Goal: Task Accomplishment & Management: Use online tool/utility

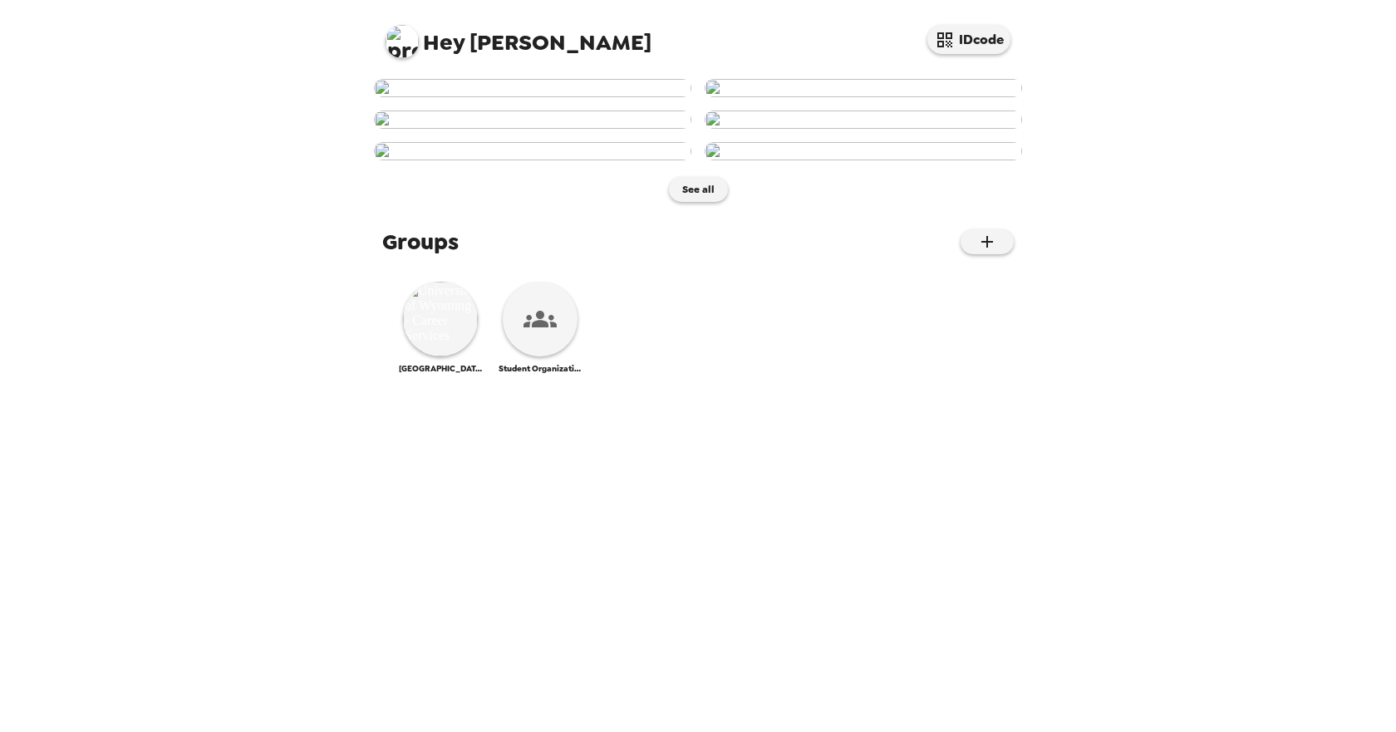
scroll to position [10, 0]
drag, startPoint x: 411, startPoint y: 315, endPoint x: 466, endPoint y: 258, distance: 78.7
click at [466, 97] on img at bounding box center [532, 88] width 317 height 18
click at [424, 356] on img at bounding box center [440, 319] width 75 height 75
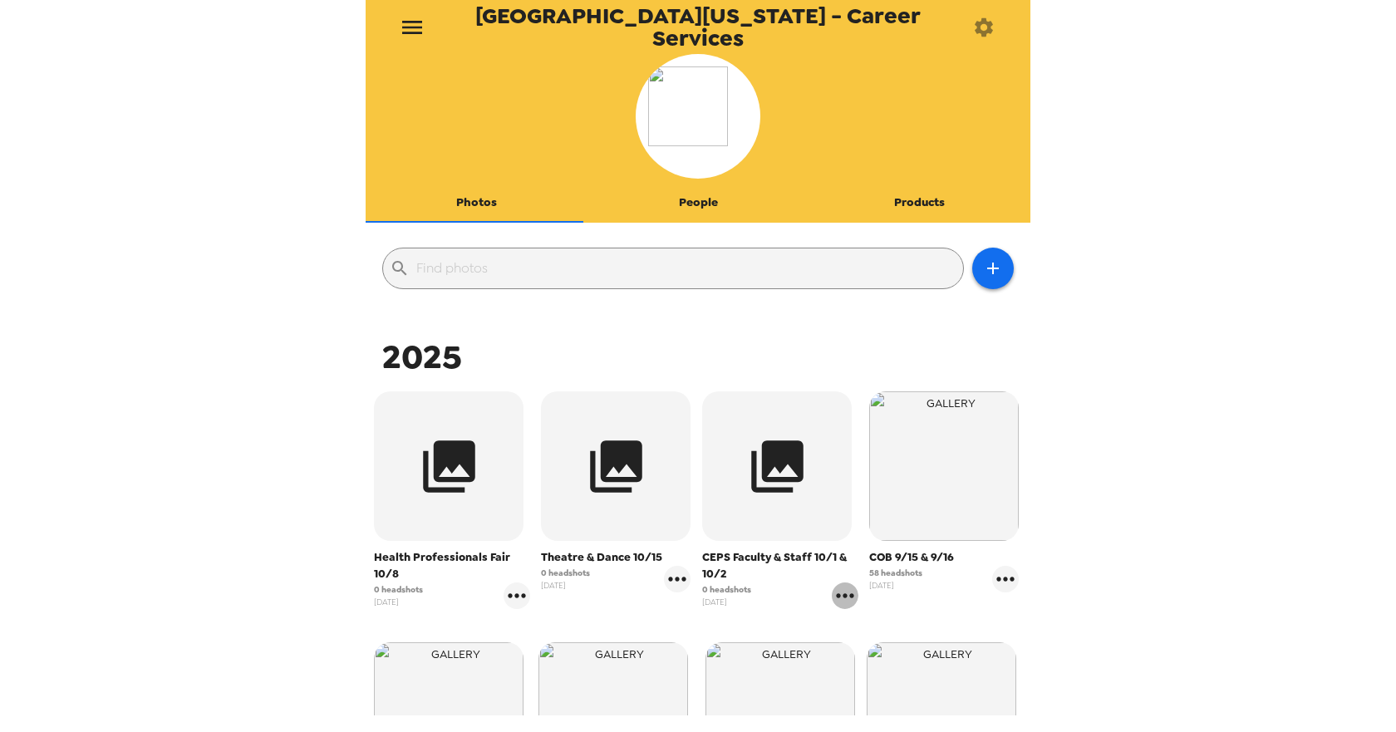
click at [832, 598] on icon "gallery menu" at bounding box center [845, 595] width 27 height 27
click at [777, 505] on div at bounding box center [698, 366] width 1396 height 732
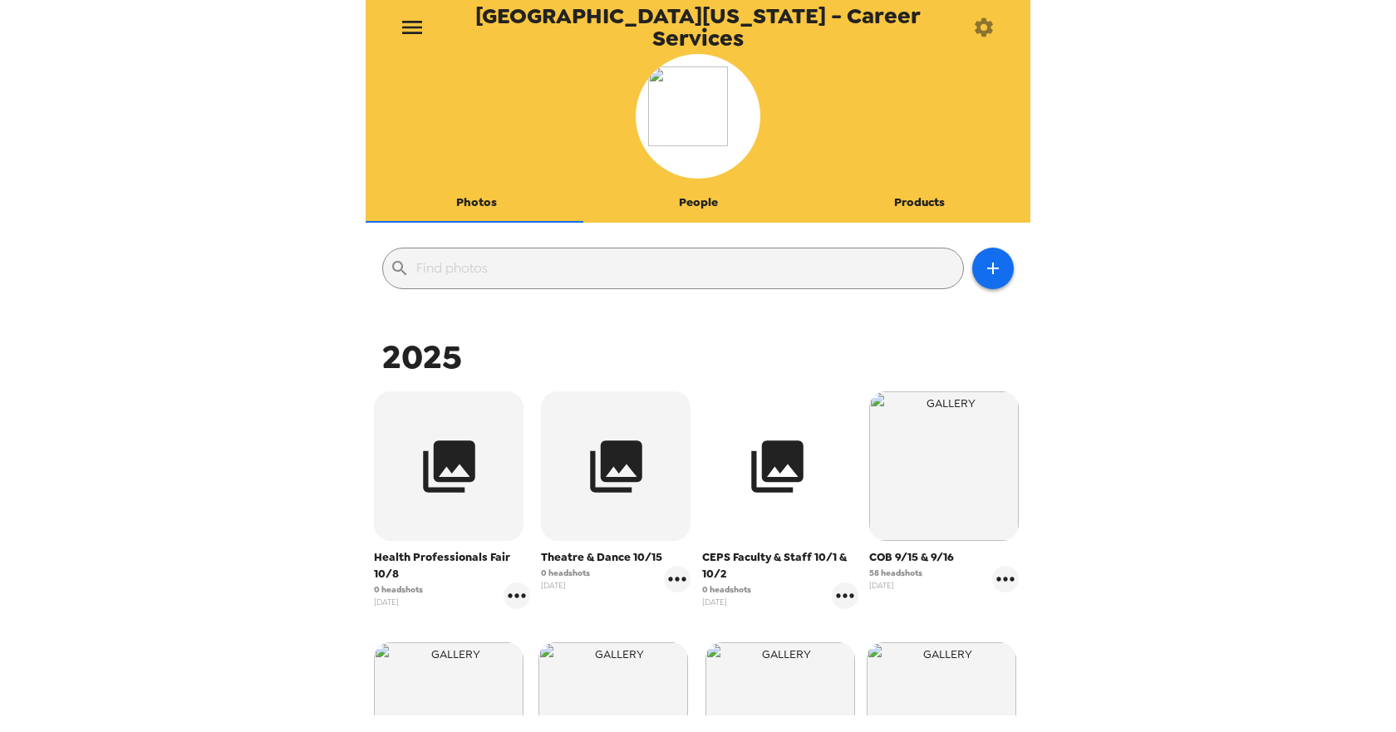
click at [791, 460] on icon "button" at bounding box center [777, 466] width 52 height 52
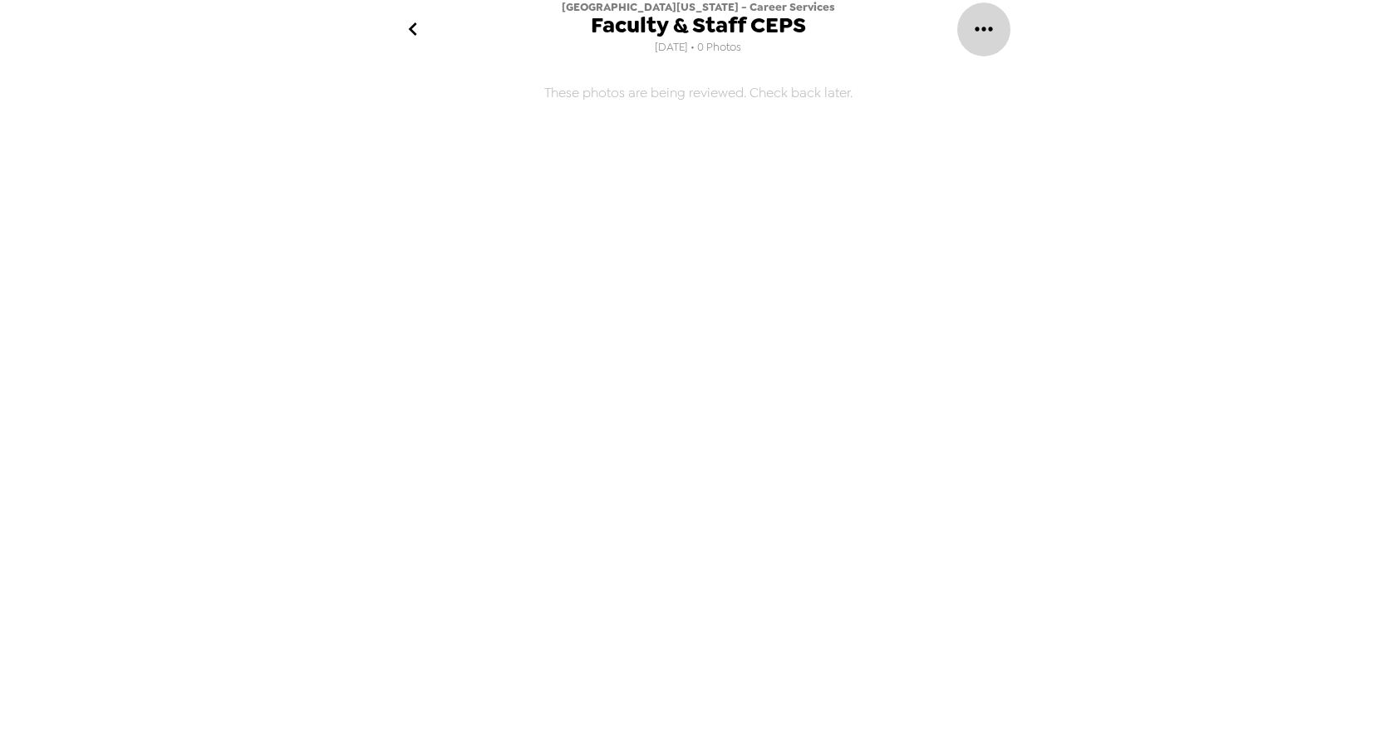
click at [980, 26] on icon "gallery menu" at bounding box center [983, 29] width 27 height 27
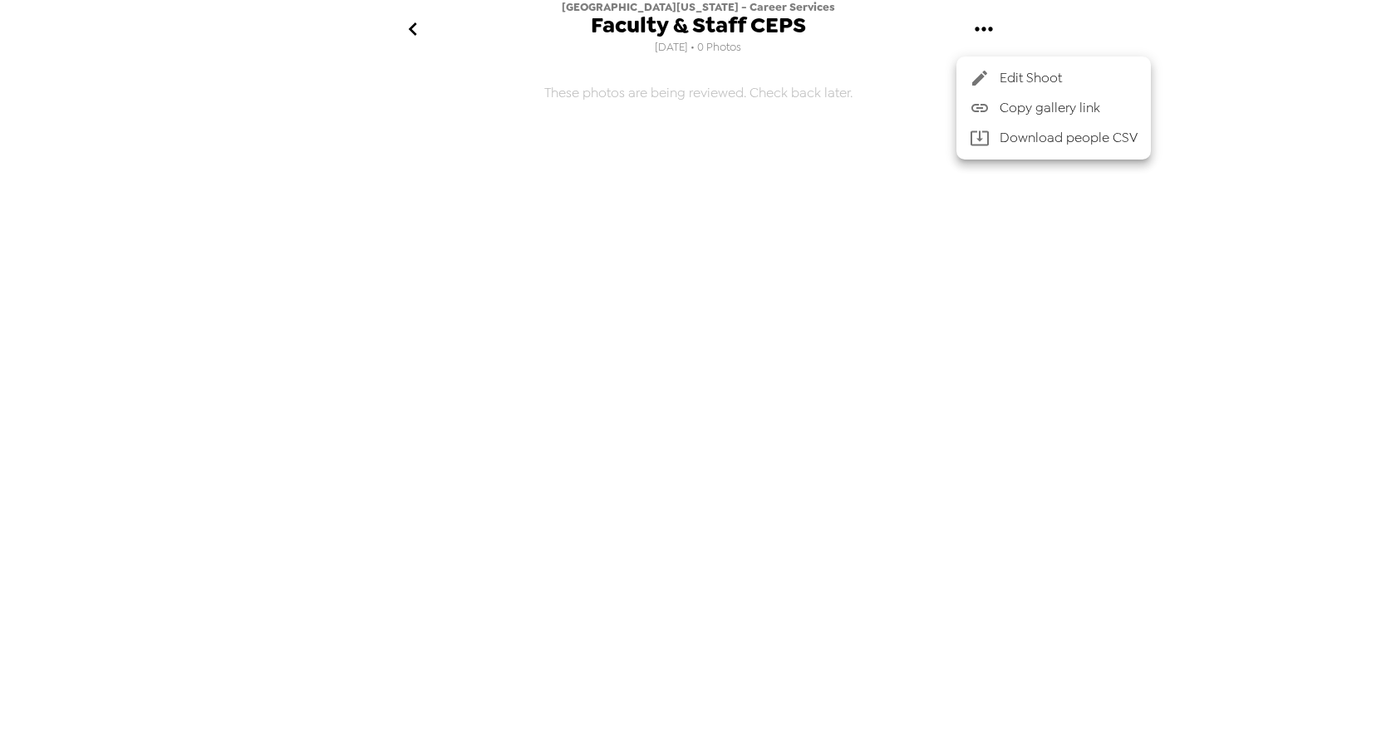
click at [1013, 106] on span "Copy gallery link" at bounding box center [1068, 108] width 138 height 20
click at [691, 32] on span "Faculty & Staff CEPS" at bounding box center [698, 25] width 215 height 22
click at [973, 27] on icon "gallery menu" at bounding box center [983, 29] width 27 height 27
click at [1006, 138] on li "Download people CSV" at bounding box center [1053, 138] width 194 height 30
click at [702, 23] on div at bounding box center [698, 366] width 1396 height 732
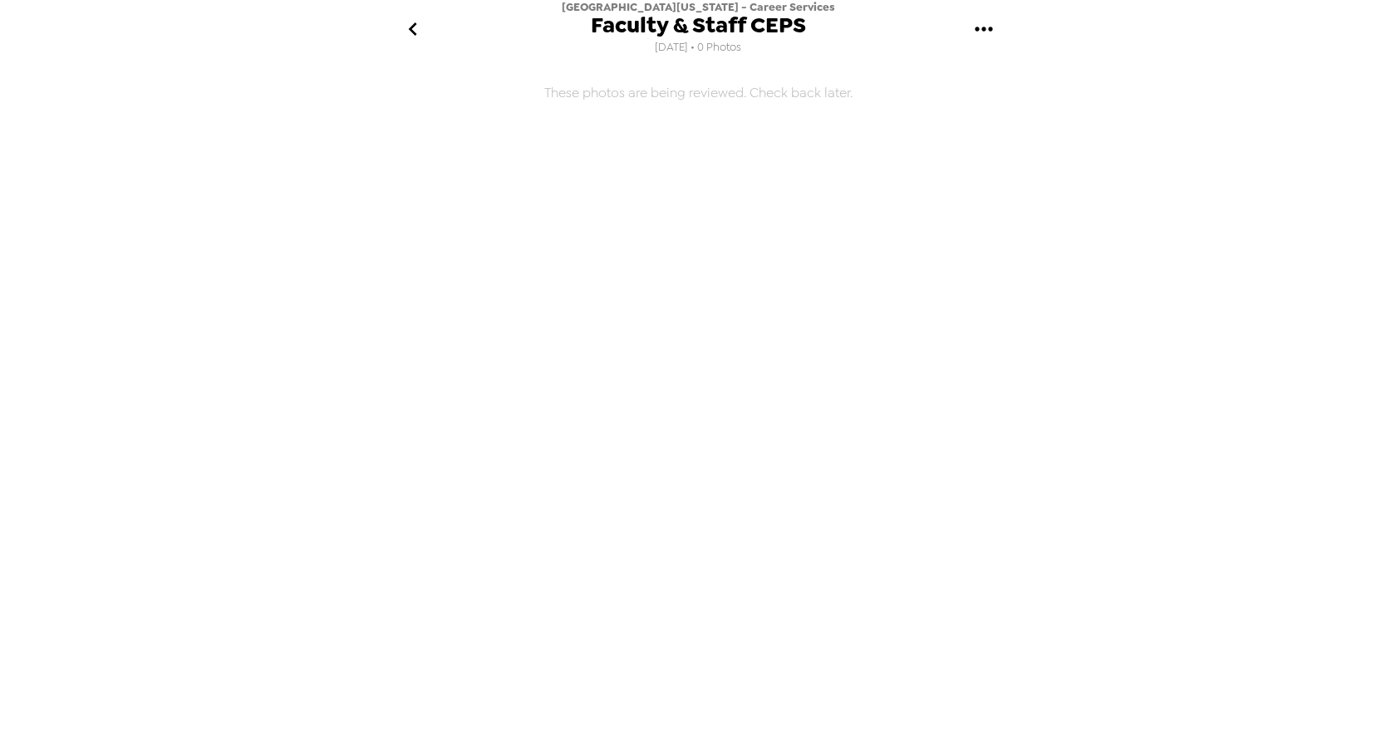
click at [420, 34] on icon "go back" at bounding box center [413, 29] width 27 height 27
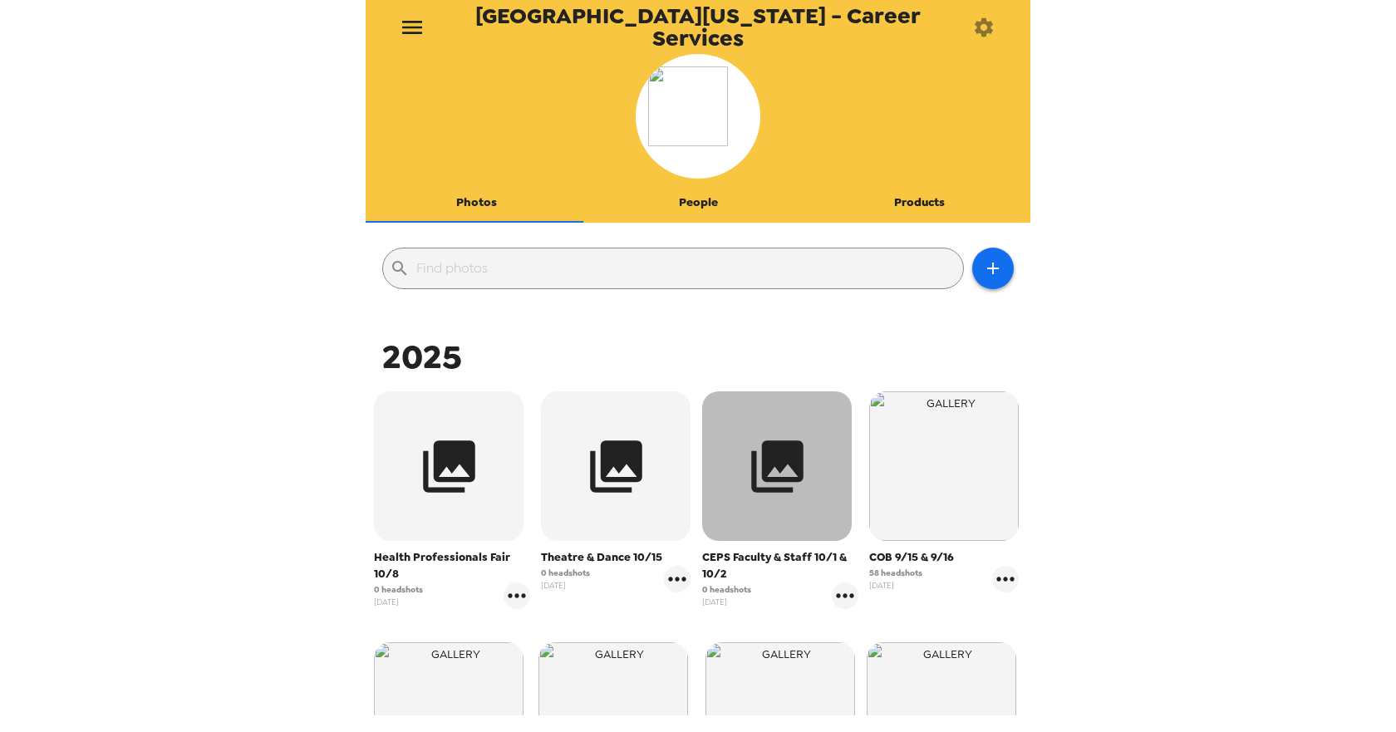
drag, startPoint x: 772, startPoint y: 475, endPoint x: 779, endPoint y: 519, distance: 44.7
click at [779, 519] on button "button" at bounding box center [777, 466] width 150 height 150
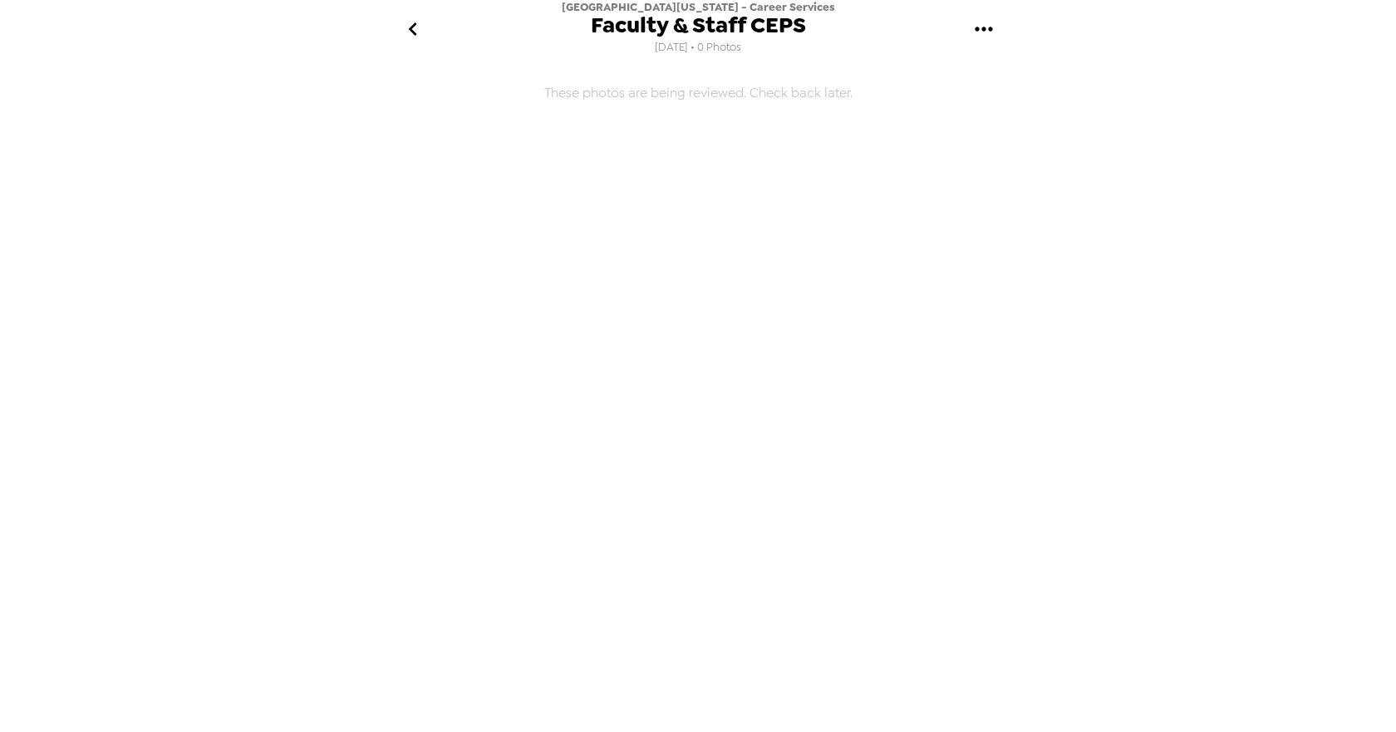
click at [412, 29] on icon "go back" at bounding box center [413, 29] width 27 height 27
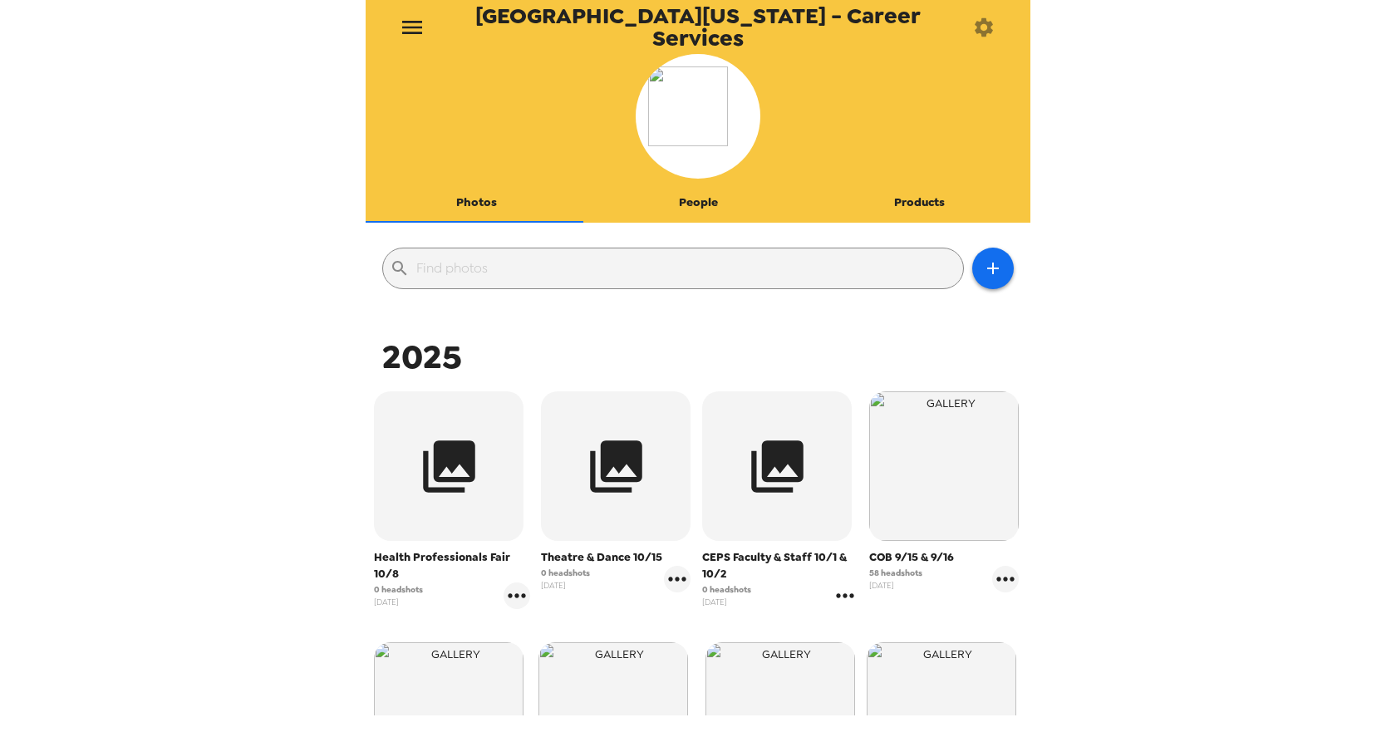
click at [832, 596] on icon "gallery menu" at bounding box center [845, 595] width 27 height 27
click at [901, 632] on span "Edit Shoot" at bounding box center [934, 631] width 138 height 20
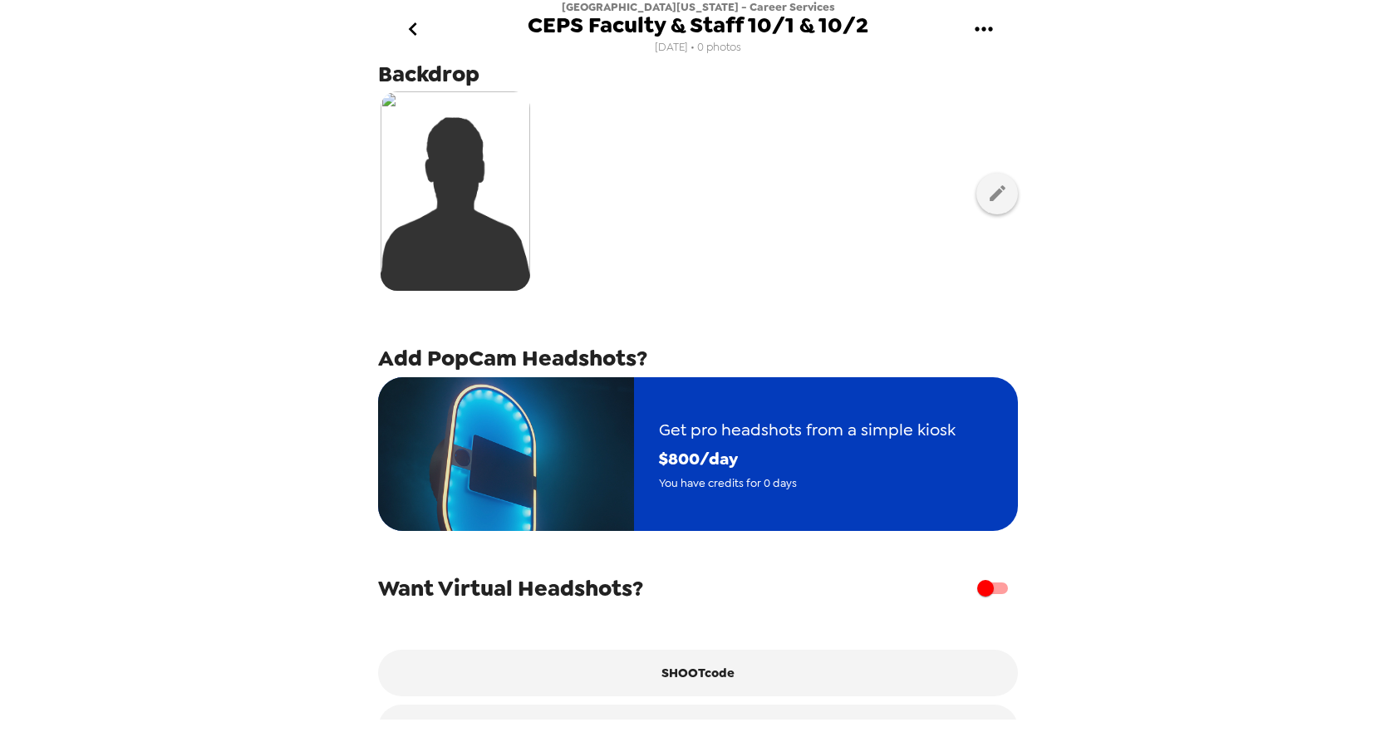
scroll to position [107, 0]
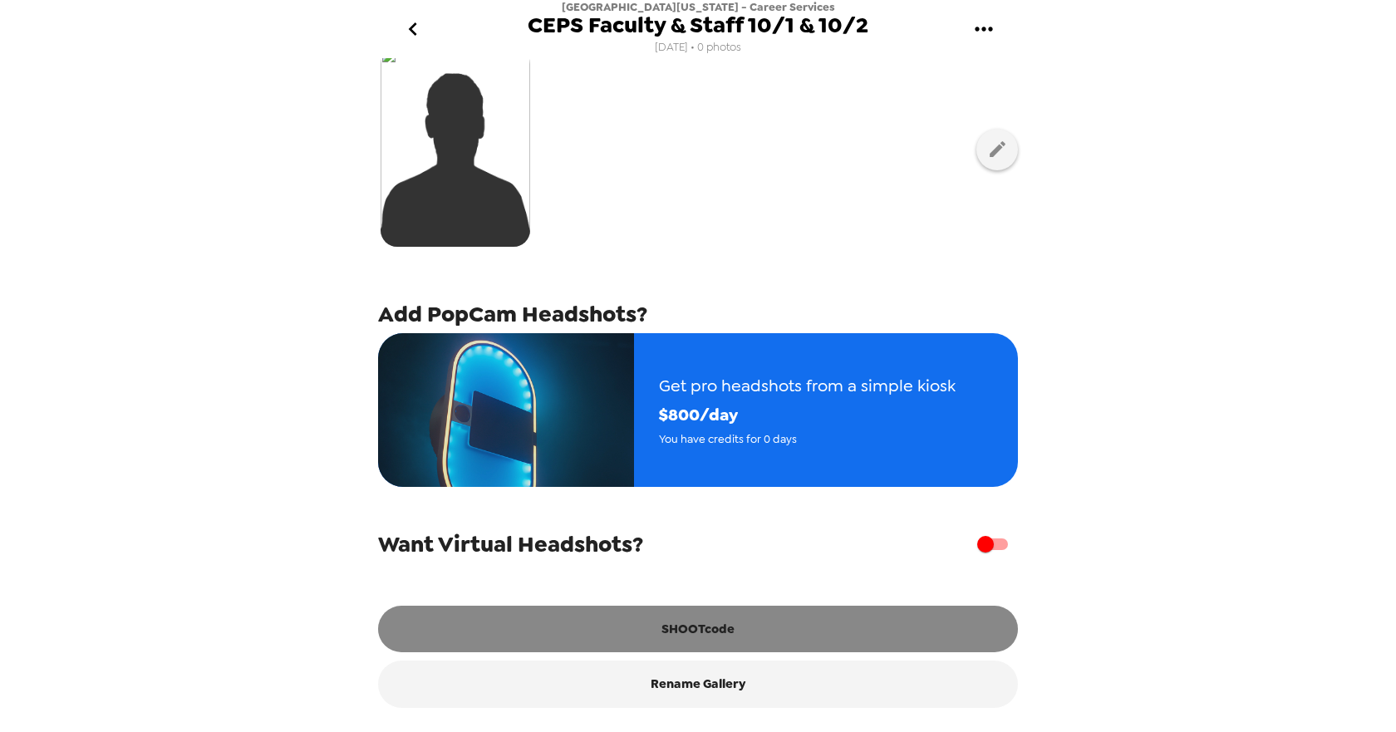
click at [692, 631] on button "SHOOTcode" at bounding box center [698, 629] width 640 height 47
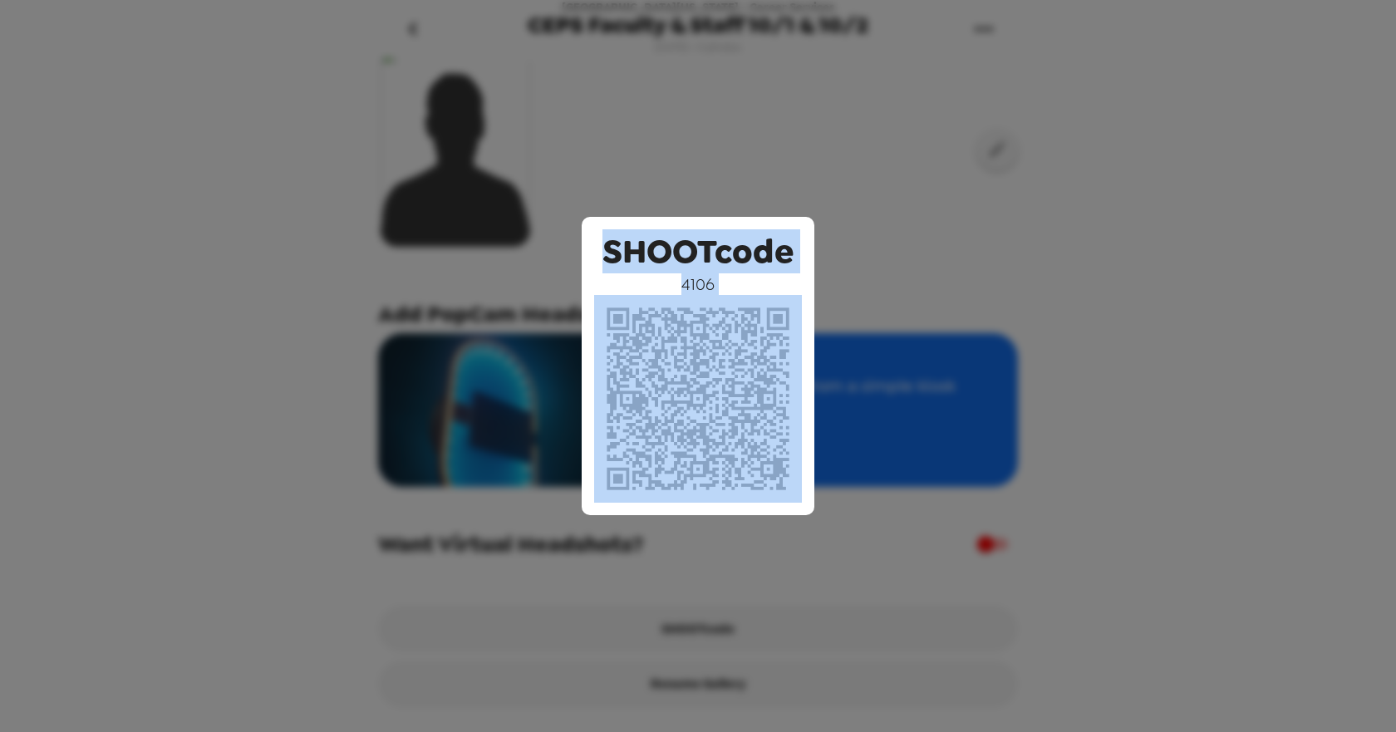
drag, startPoint x: 605, startPoint y: 248, endPoint x: 805, endPoint y: 447, distance: 282.6
click at [805, 447] on div "SHOOTcode 4106" at bounding box center [698, 366] width 233 height 298
click at [587, 193] on div "SHOOTcode 4106" at bounding box center [698, 366] width 1396 height 732
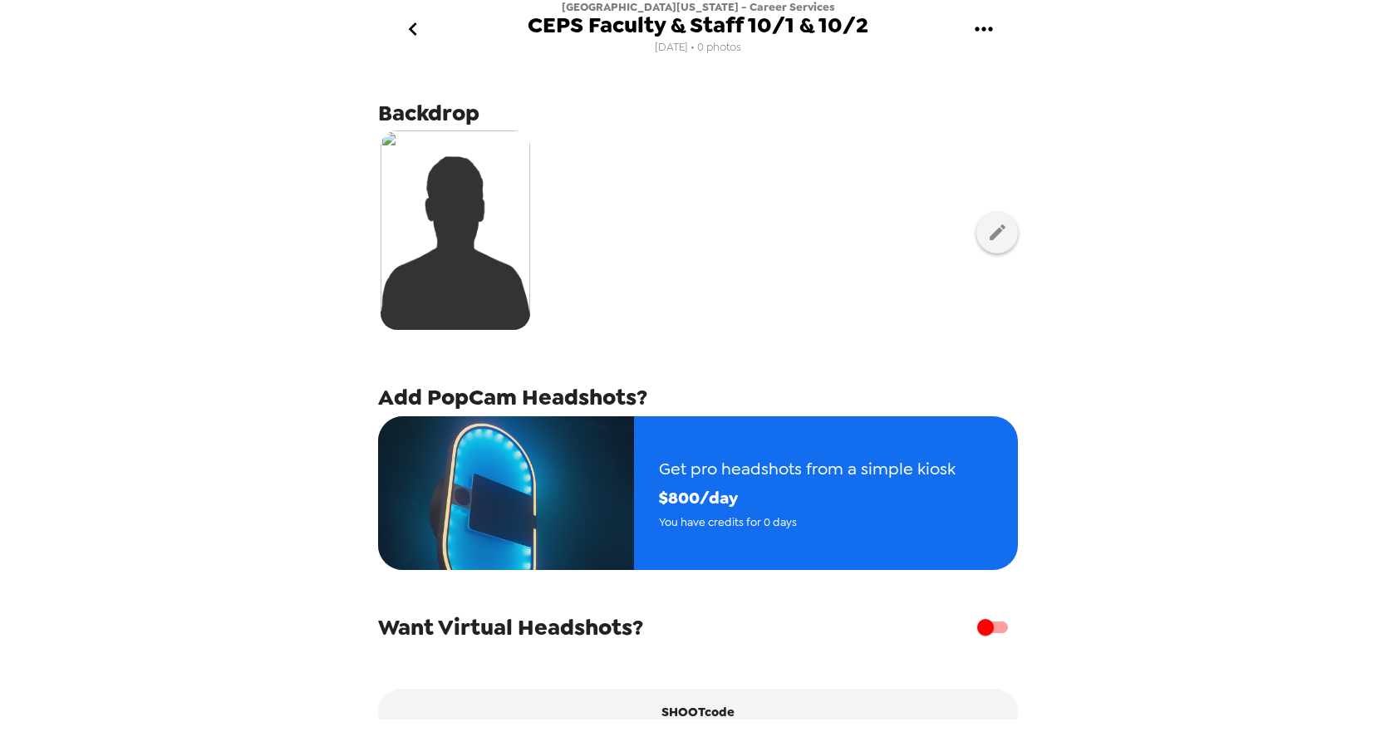
scroll to position [0, 0]
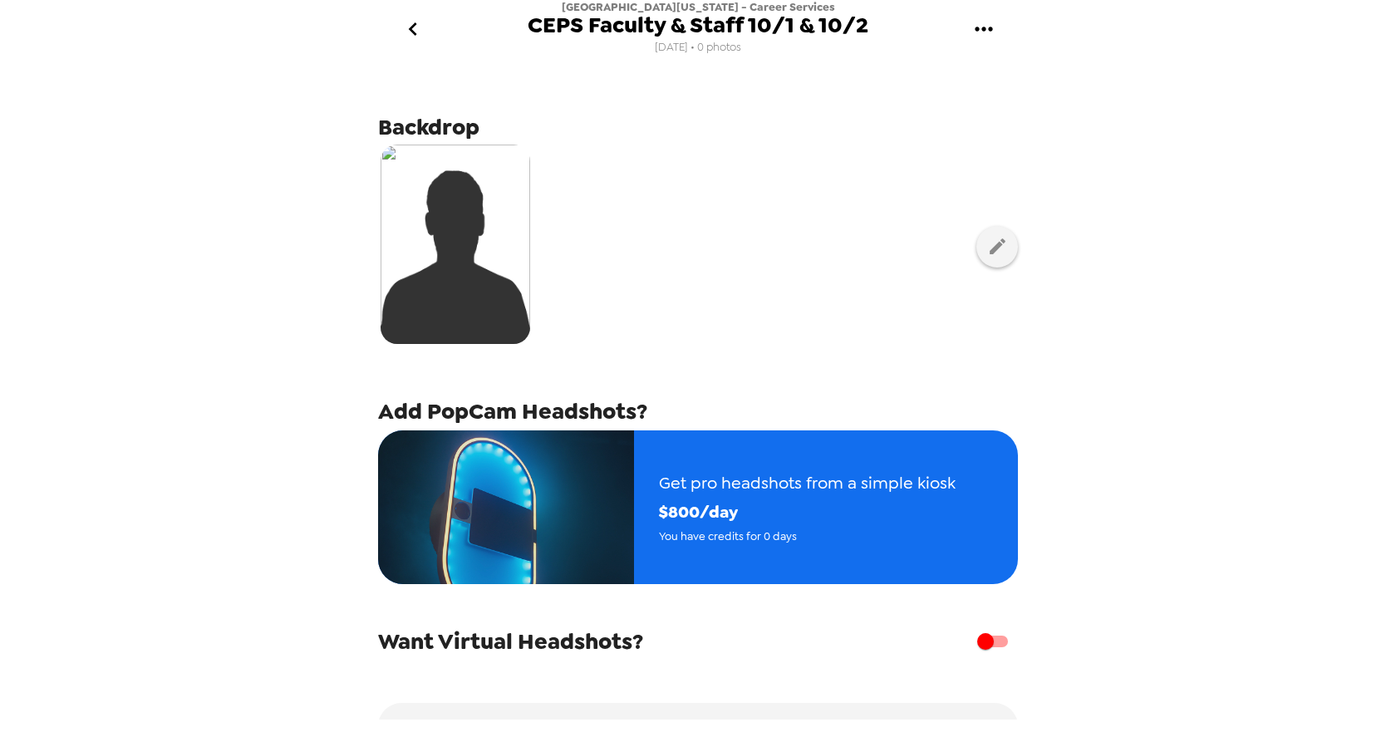
click at [419, 27] on icon "go back" at bounding box center [413, 29] width 27 height 27
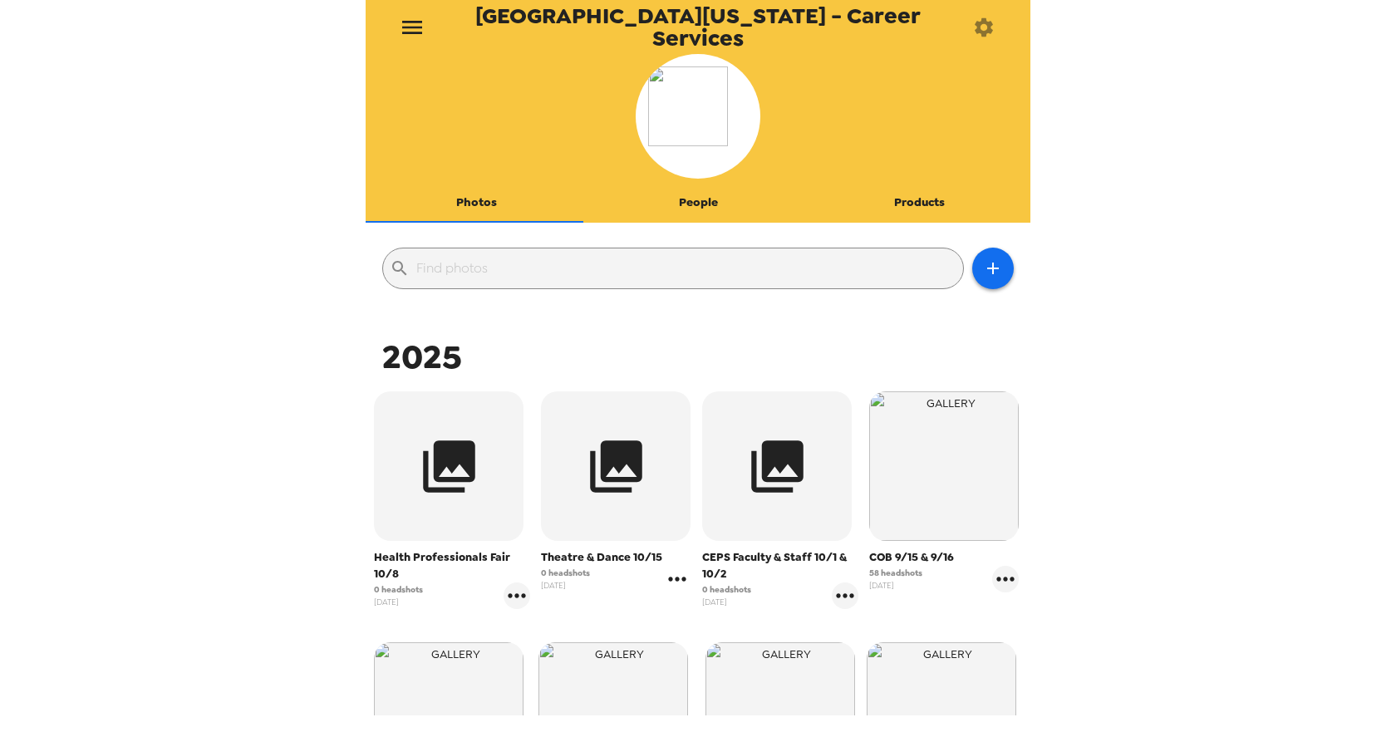
click at [669, 581] on icon "gallery menu" at bounding box center [677, 579] width 17 height 4
click at [705, 611] on span "Edit Shoot" at bounding box center [772, 614] width 138 height 20
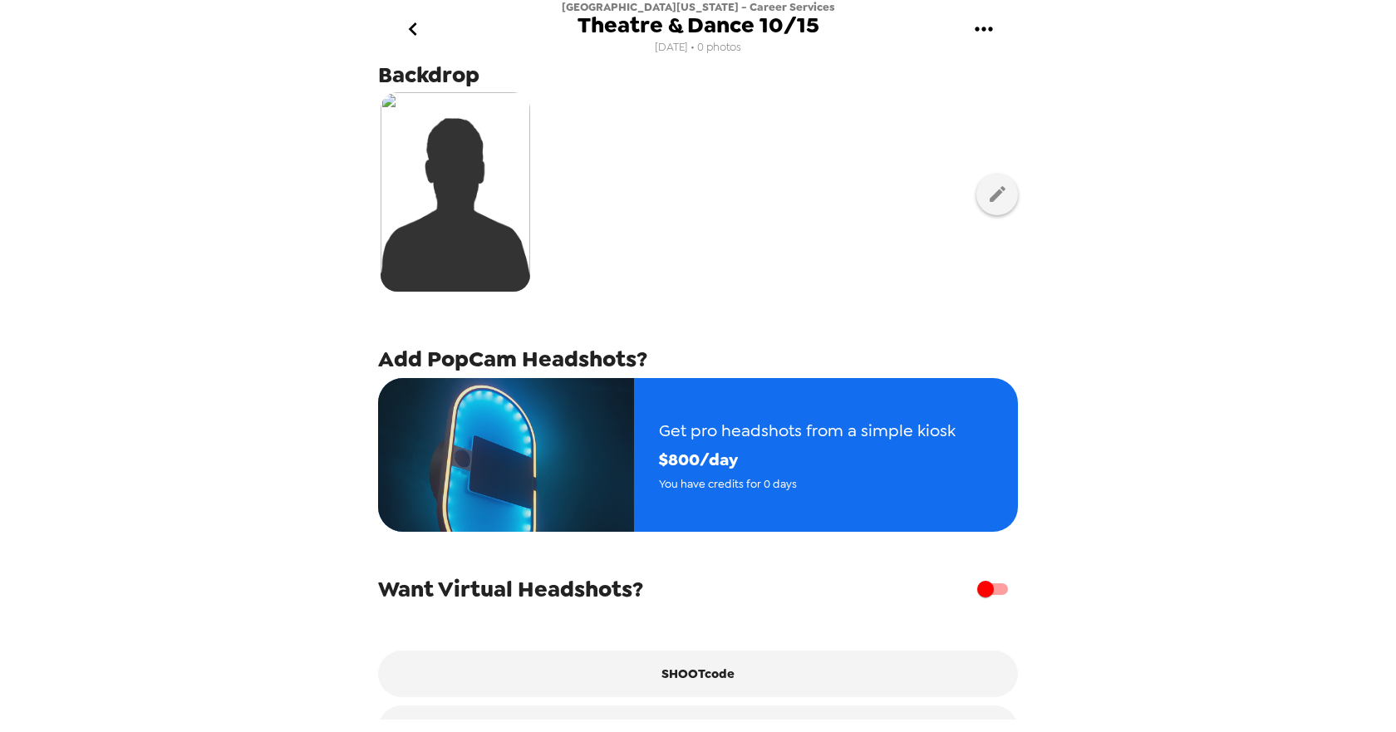
scroll to position [107, 0]
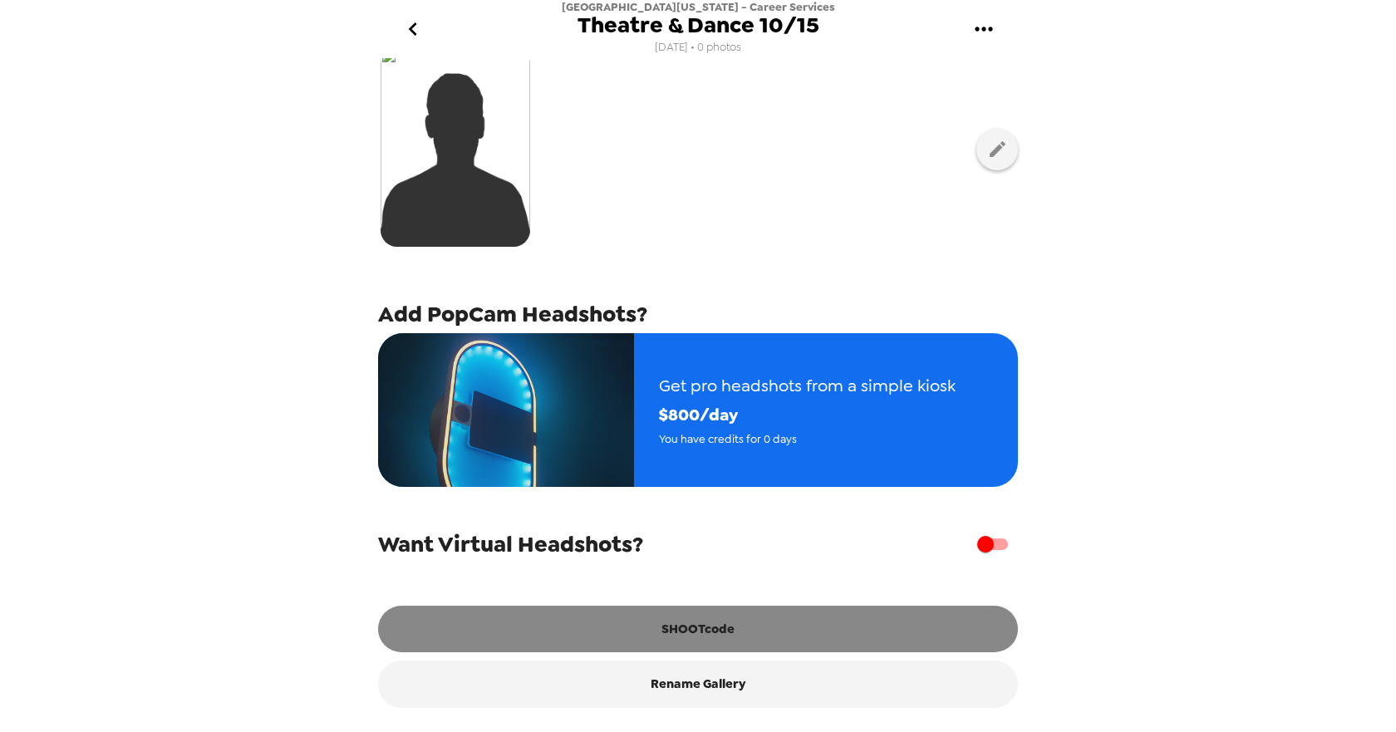
click at [713, 636] on button "SHOOTcode" at bounding box center [698, 629] width 640 height 47
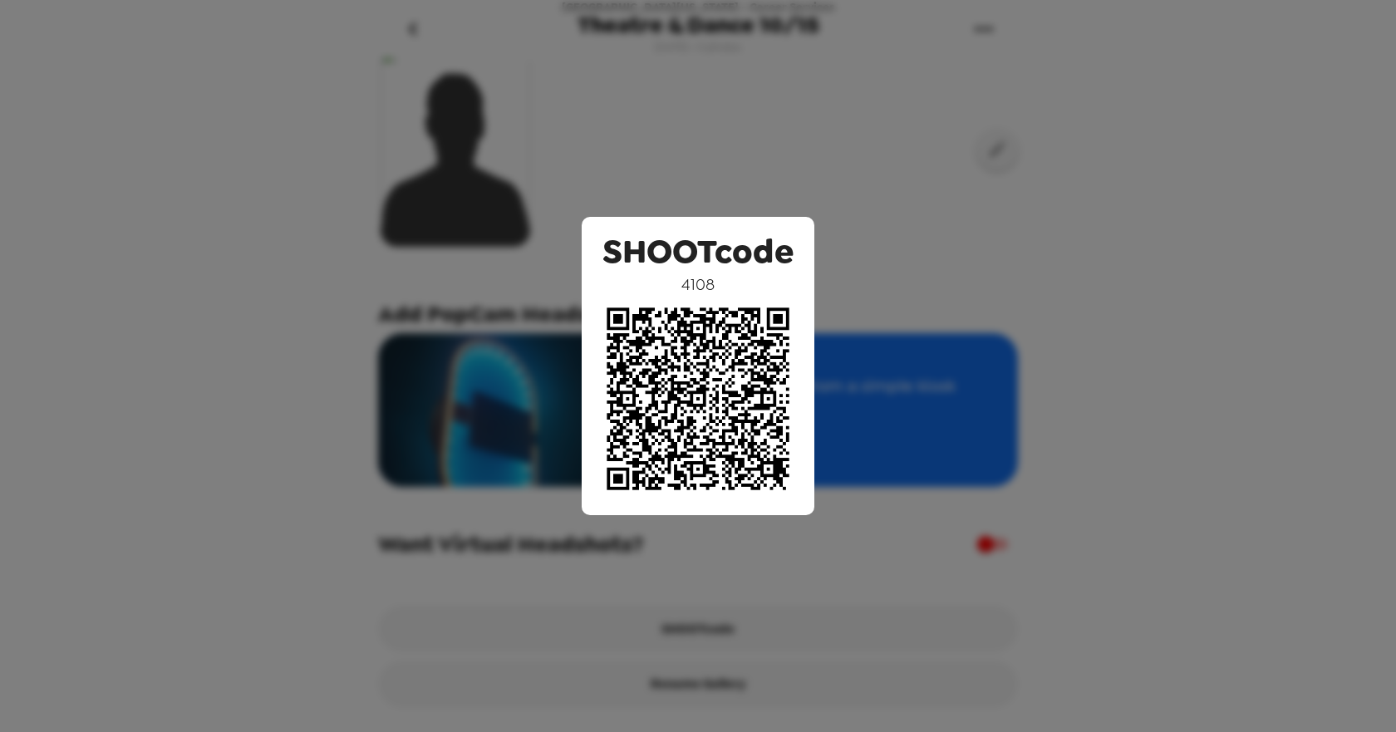
click at [632, 316] on img at bounding box center [698, 399] width 208 height 208
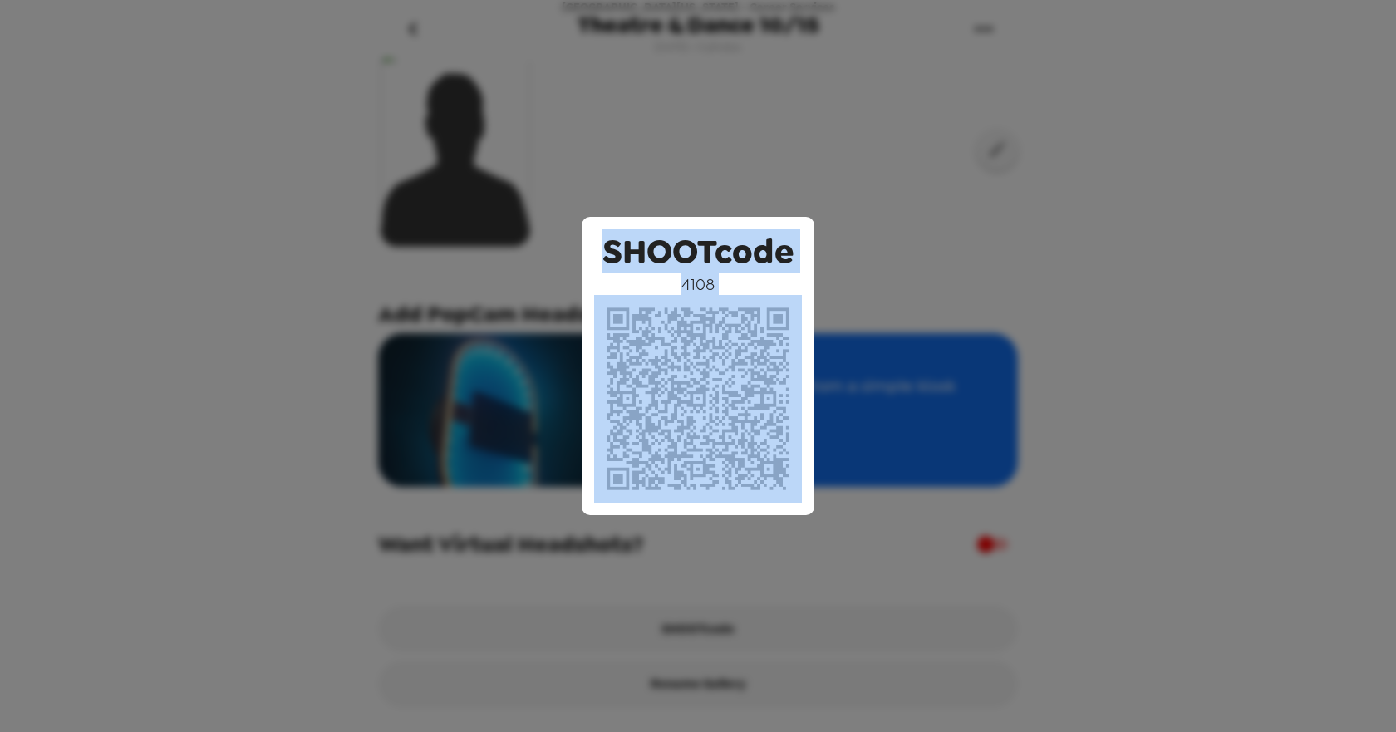
drag, startPoint x: 603, startPoint y: 248, endPoint x: 722, endPoint y: 388, distance: 183.3
click at [722, 388] on div "SHOOTcode 4108" at bounding box center [698, 366] width 233 height 298
click at [723, 388] on img at bounding box center [698, 399] width 208 height 208
click at [803, 479] on div "SHOOTcode 4108" at bounding box center [698, 366] width 233 height 298
click at [809, 479] on div "SHOOTcode 4108" at bounding box center [698, 366] width 233 height 298
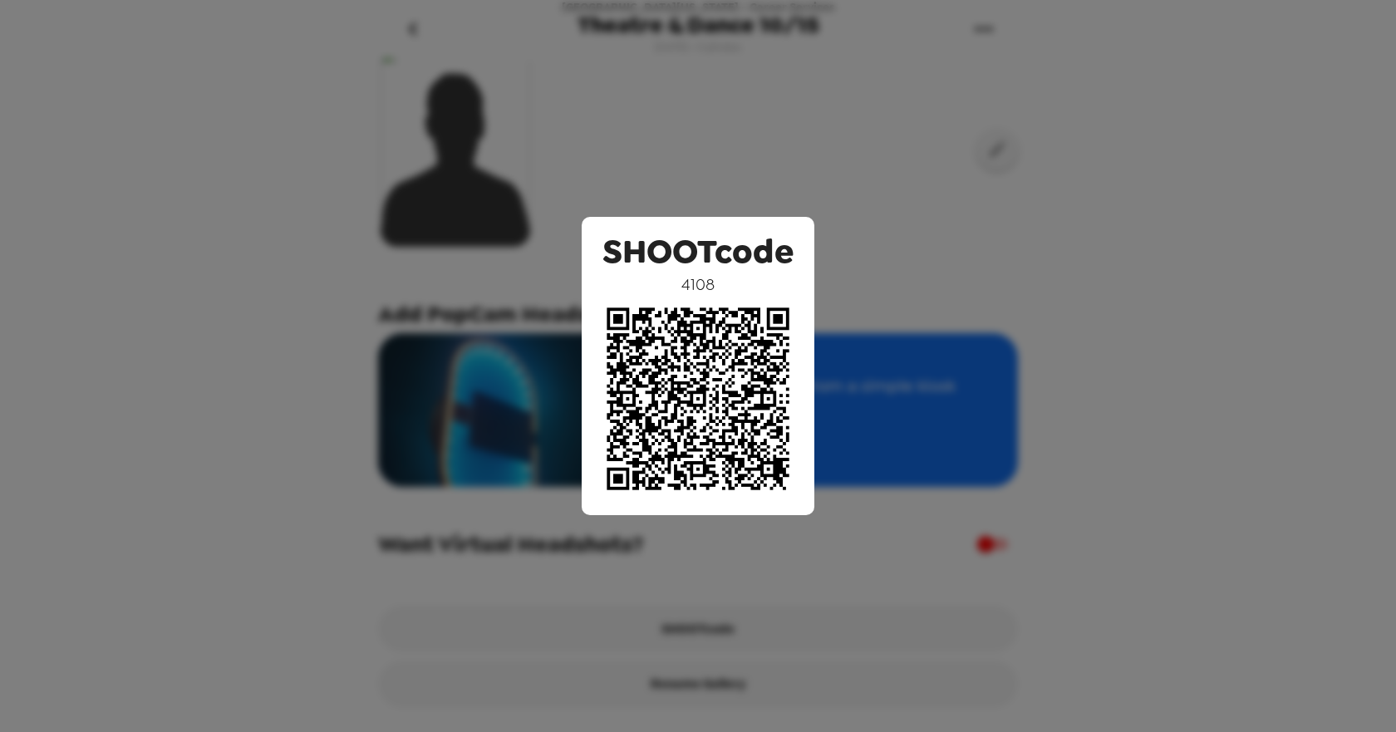
drag, startPoint x: 696, startPoint y: 135, endPoint x: 665, endPoint y: 130, distance: 31.1
click at [698, 134] on div "SHOOTcode 4108" at bounding box center [698, 366] width 1396 height 732
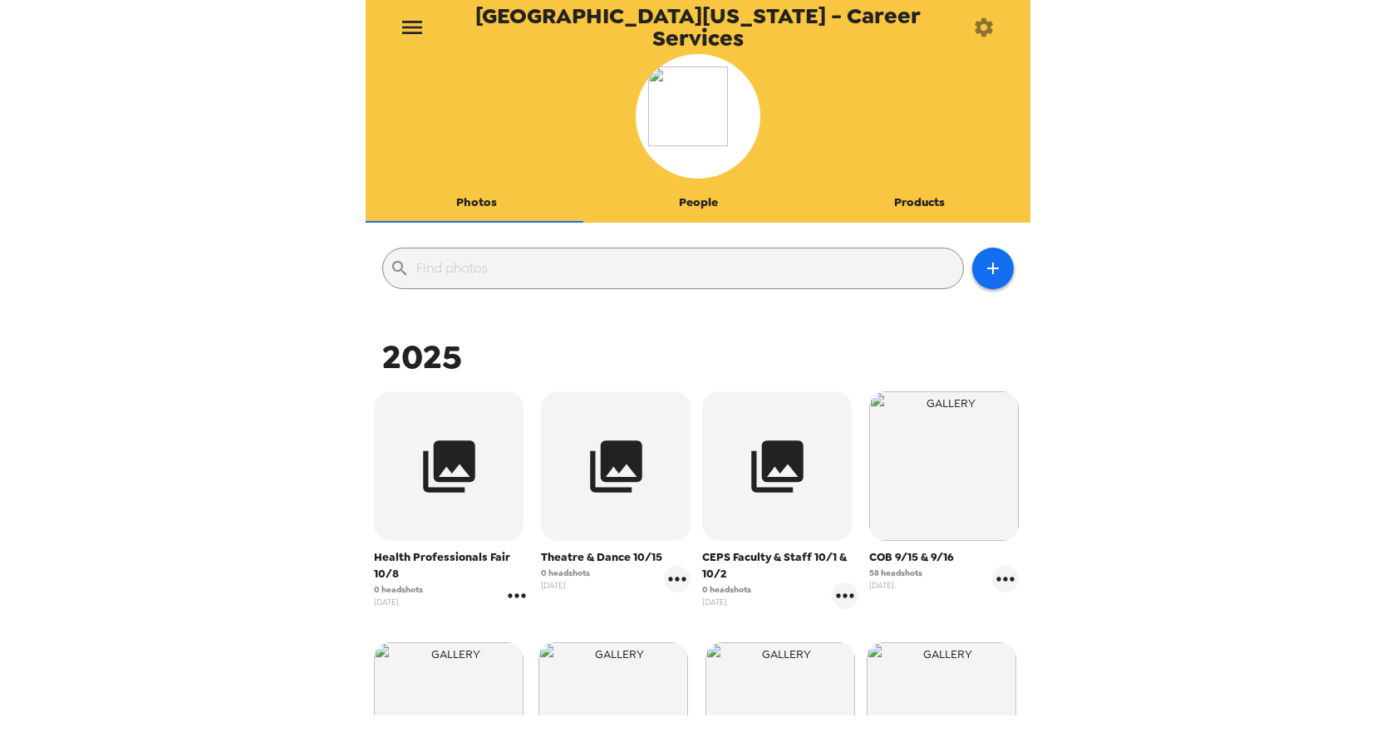
click at [508, 597] on icon "gallery menu" at bounding box center [516, 595] width 17 height 4
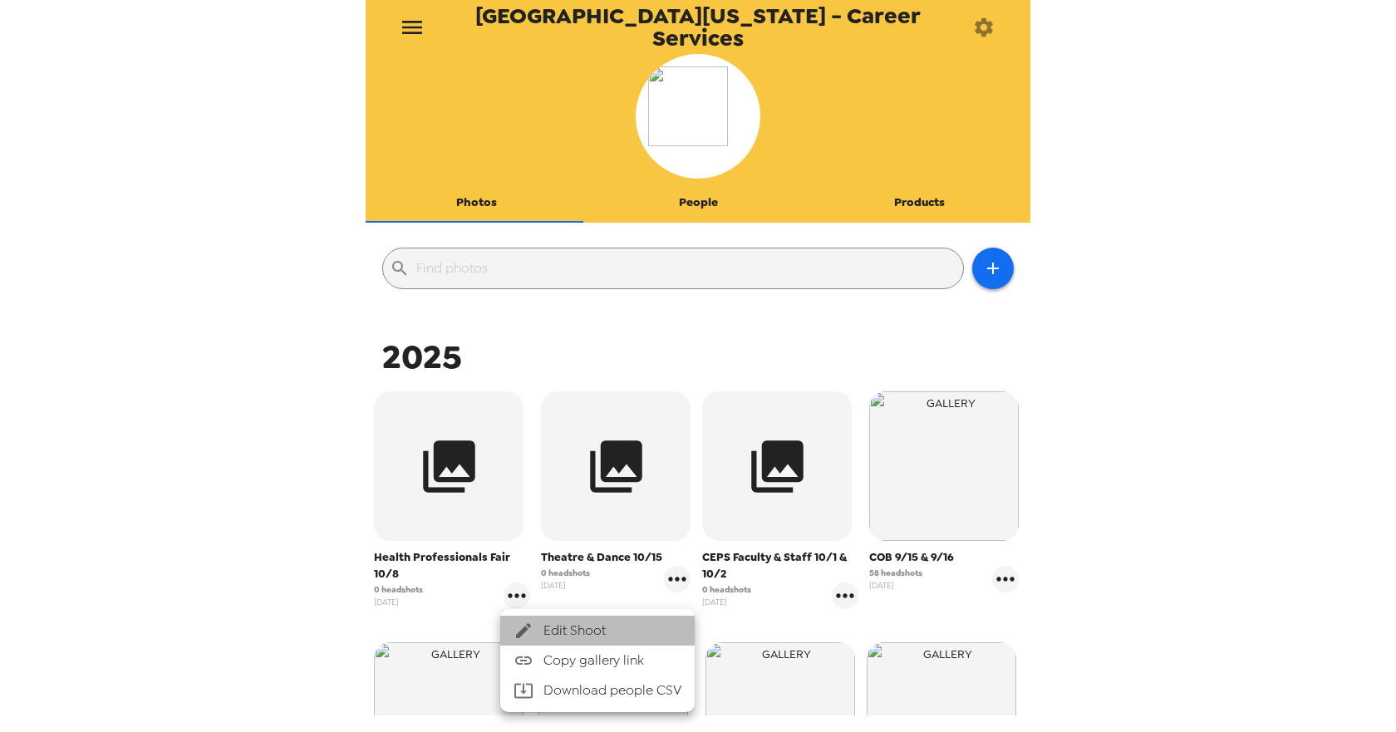
click at [561, 631] on span "Edit Shoot" at bounding box center [612, 631] width 138 height 20
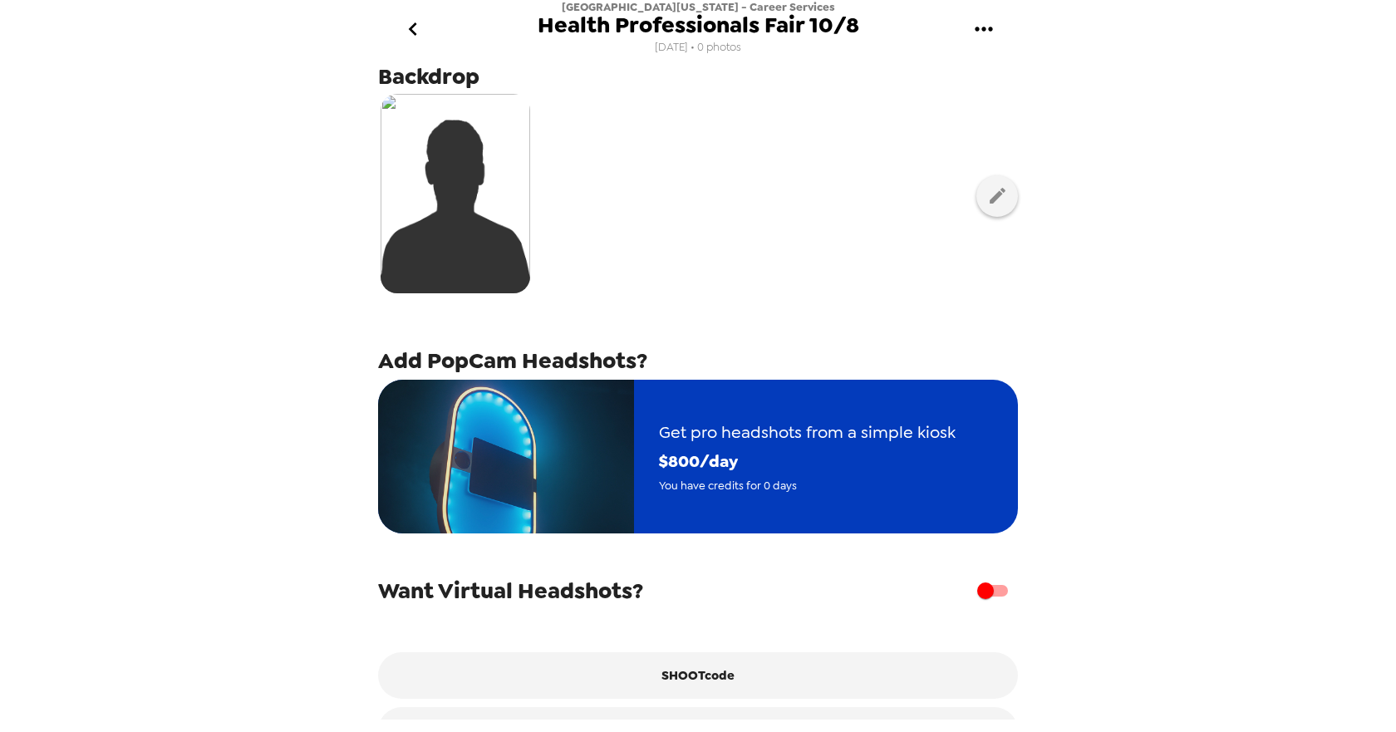
scroll to position [107, 0]
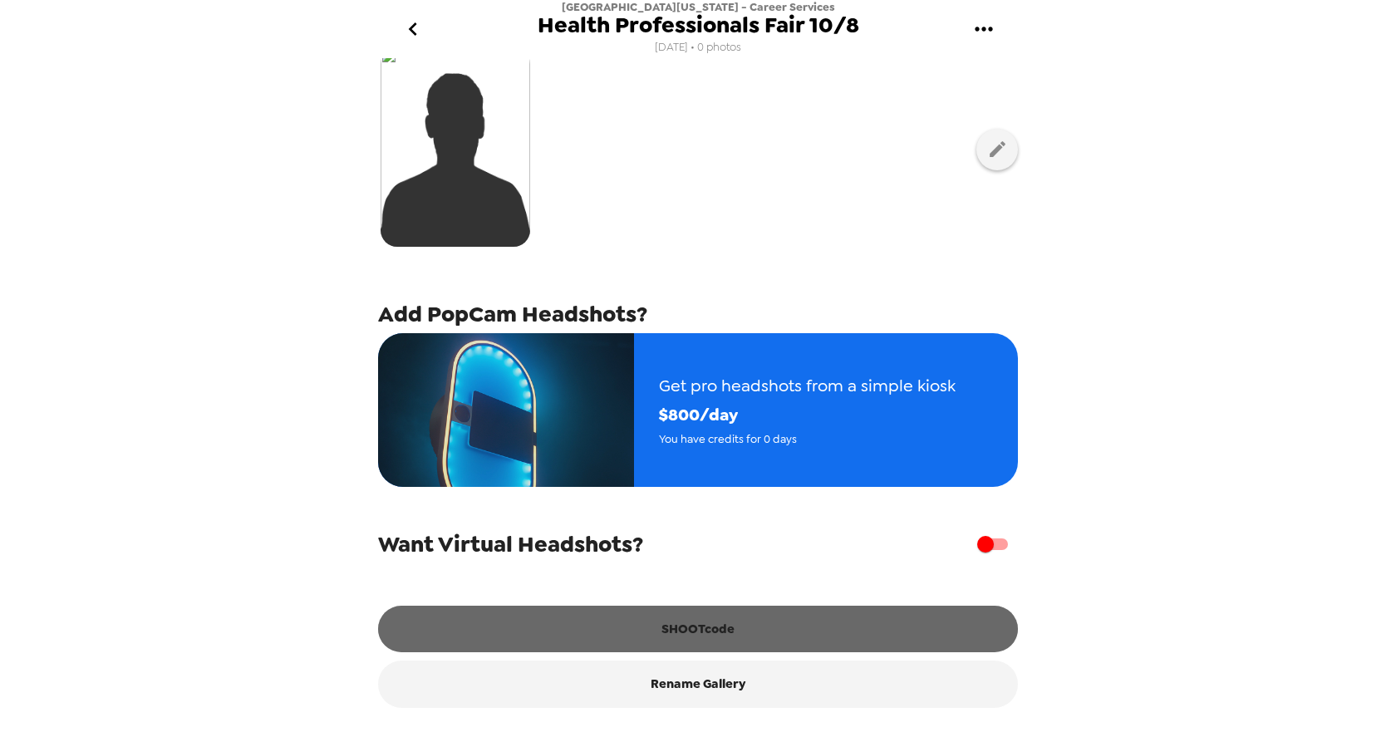
click at [707, 634] on button "SHOOTcode" at bounding box center [698, 629] width 640 height 47
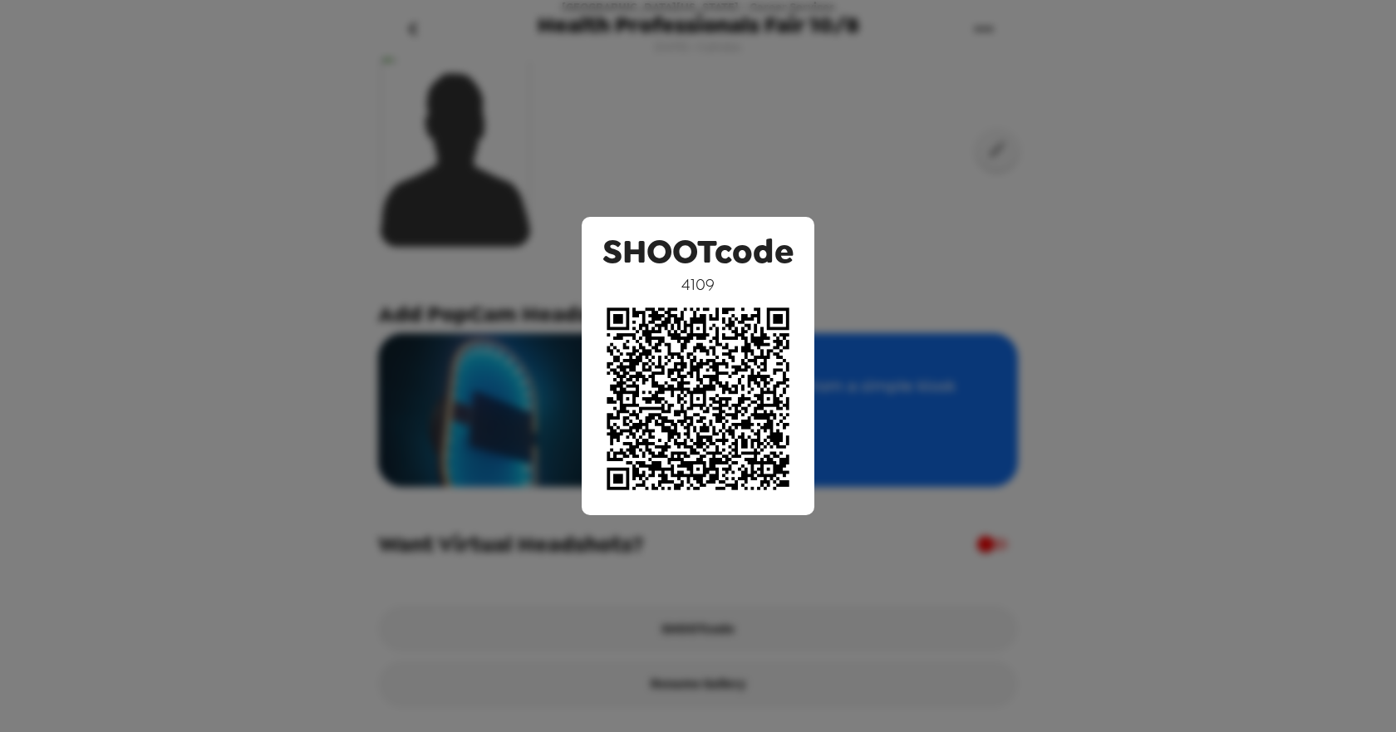
click at [279, 415] on div "SHOOTcode 4109" at bounding box center [698, 366] width 1396 height 732
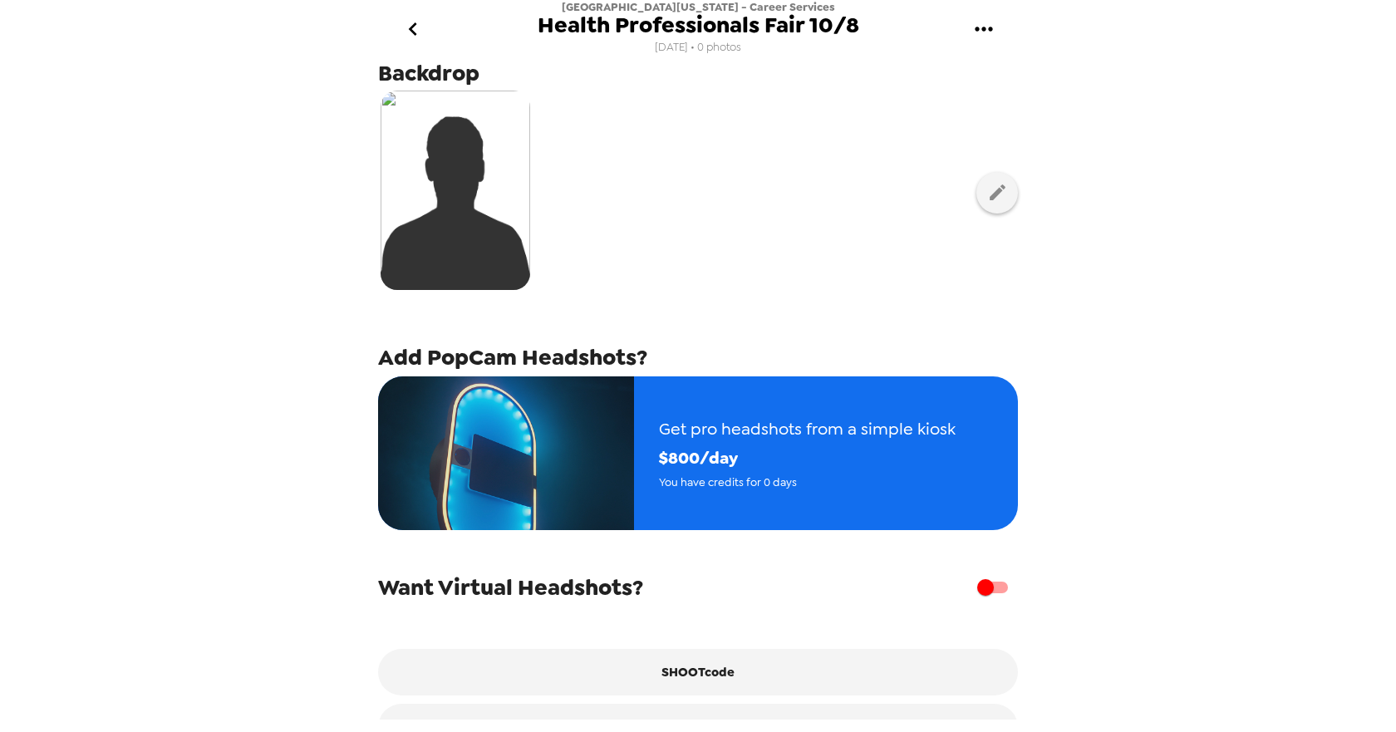
scroll to position [0, 0]
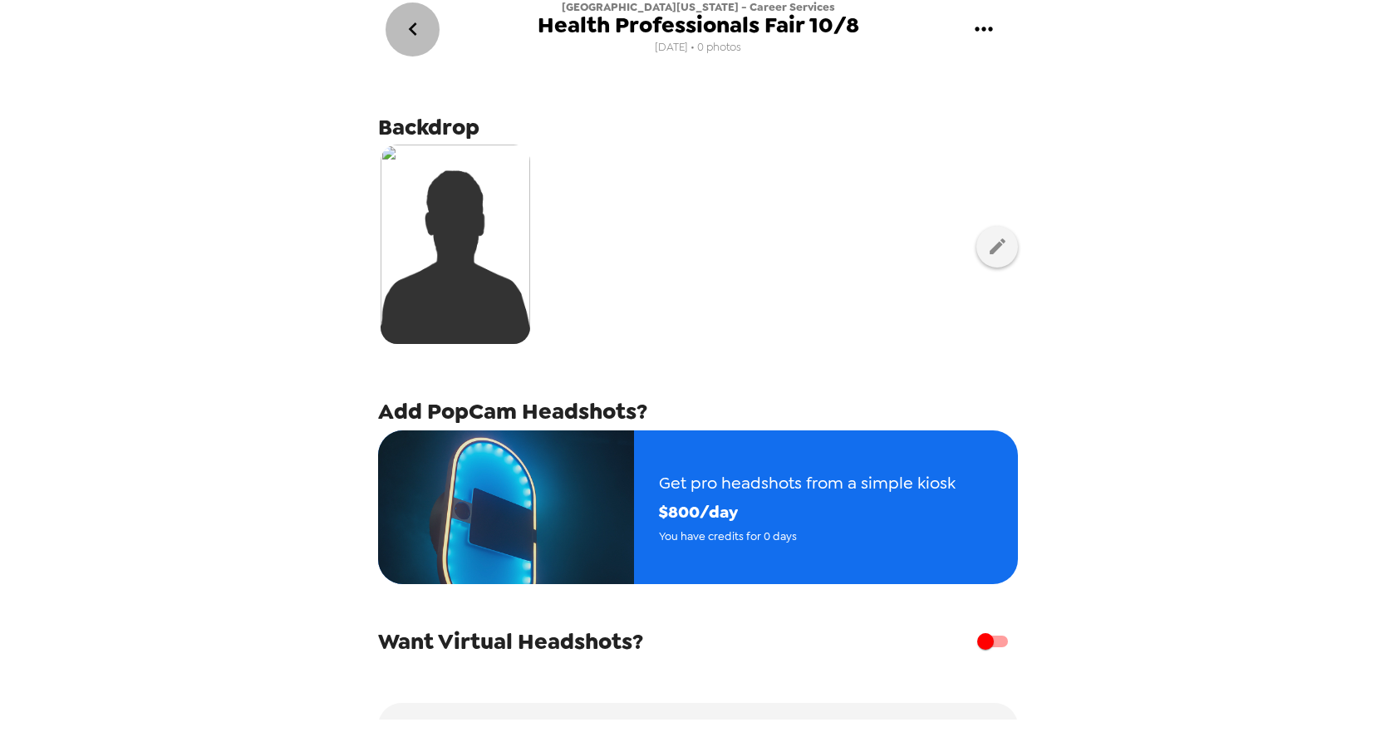
click at [414, 29] on icon "go back" at bounding box center [413, 29] width 27 height 27
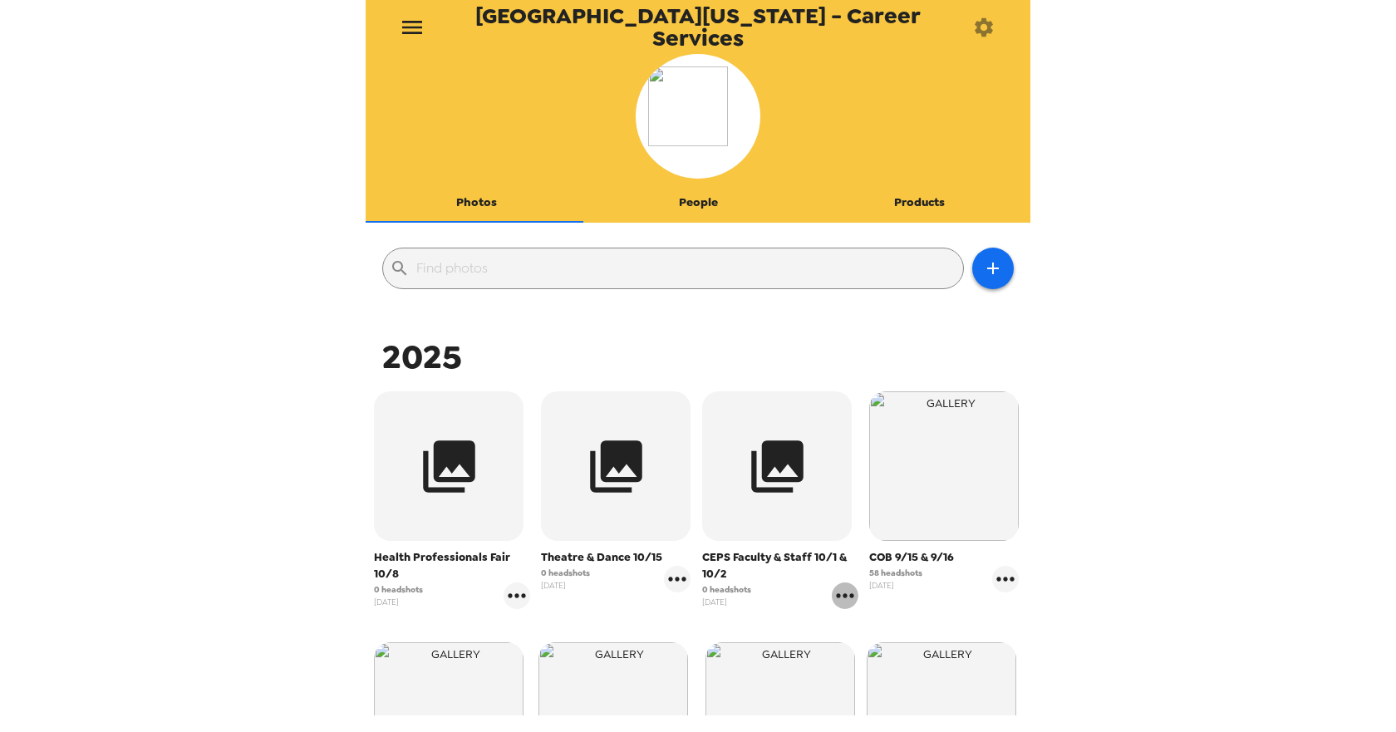
click at [842, 593] on icon "gallery menu" at bounding box center [845, 595] width 27 height 27
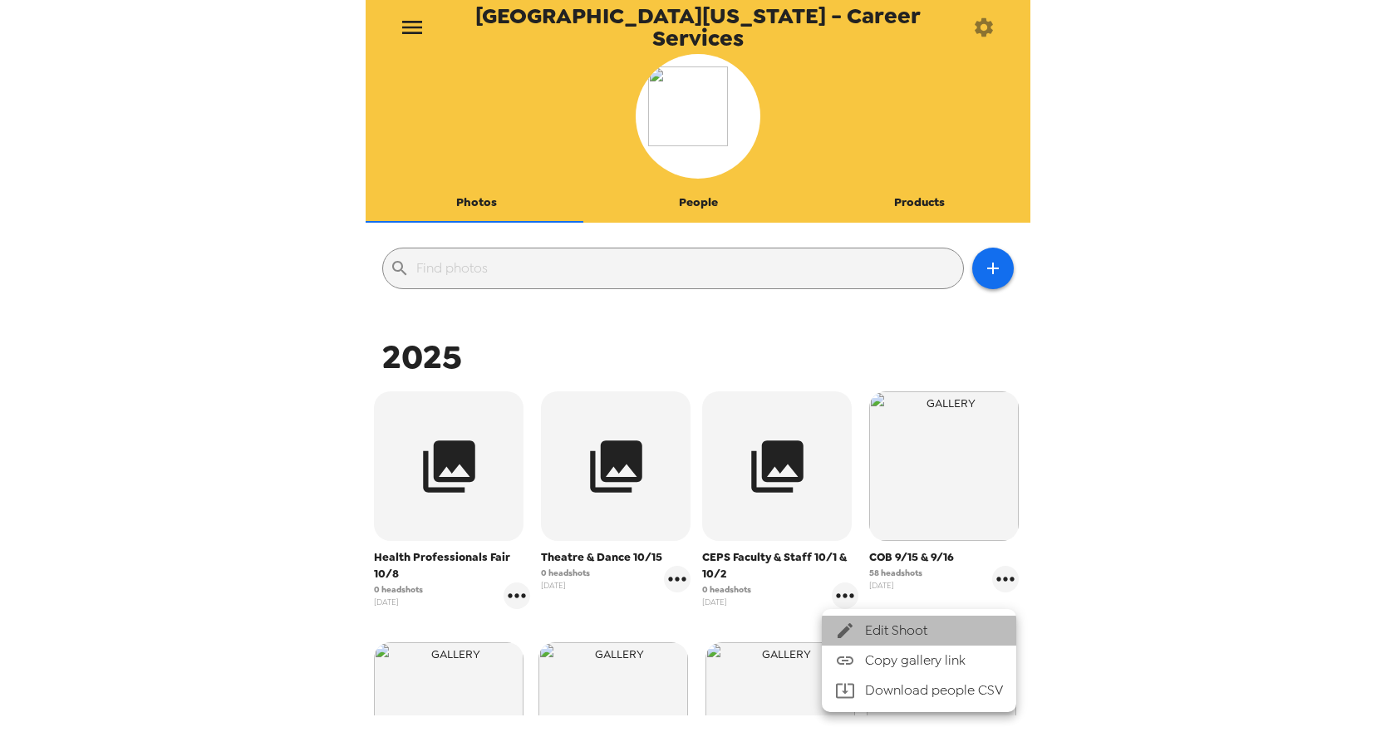
click at [883, 631] on span "Edit Shoot" at bounding box center [934, 631] width 138 height 20
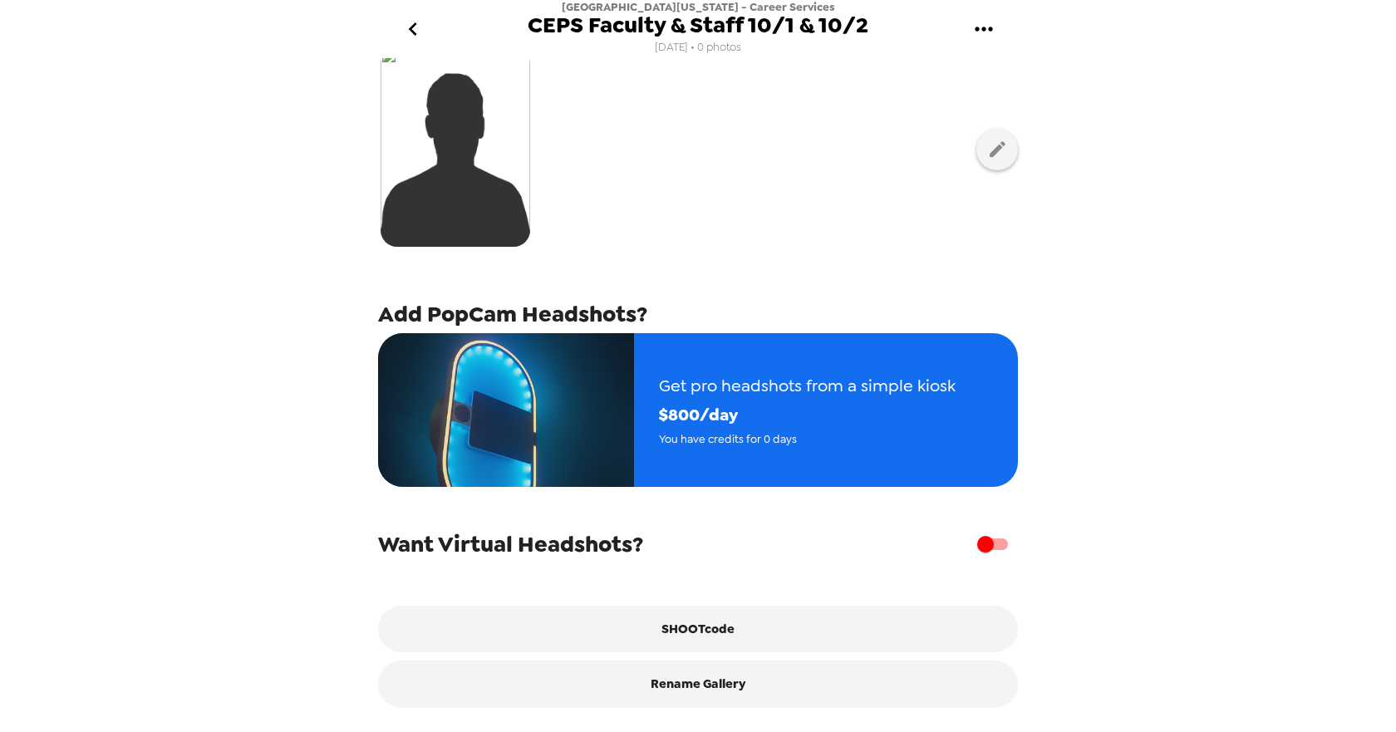
scroll to position [107, 0]
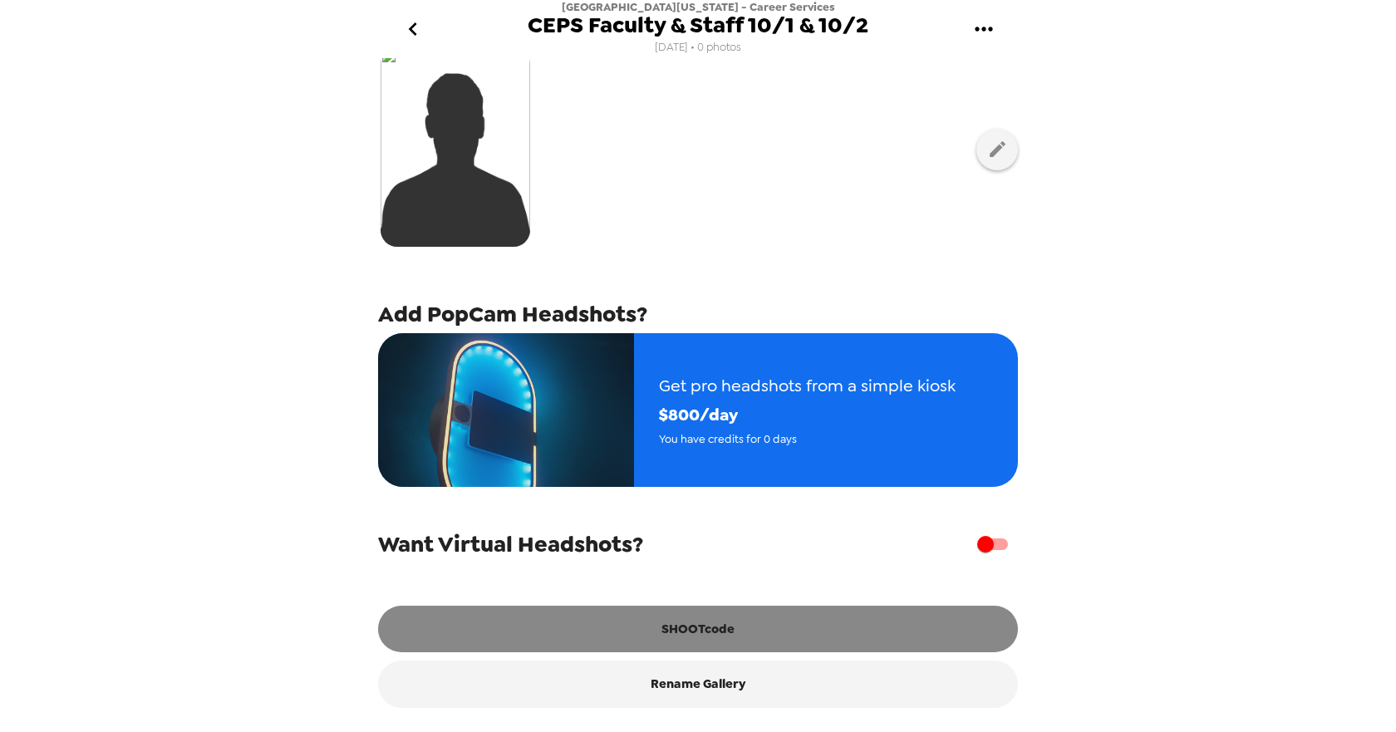
click at [688, 634] on button "SHOOTcode" at bounding box center [698, 629] width 640 height 47
